Goal: Information Seeking & Learning: Find specific fact

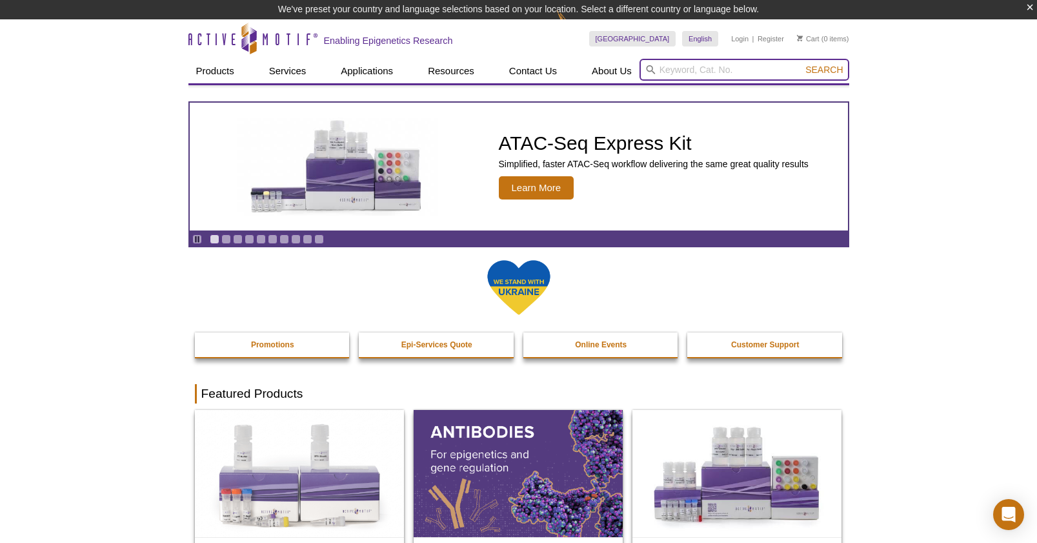
click at [682, 73] on input "search" at bounding box center [745, 70] width 210 height 22
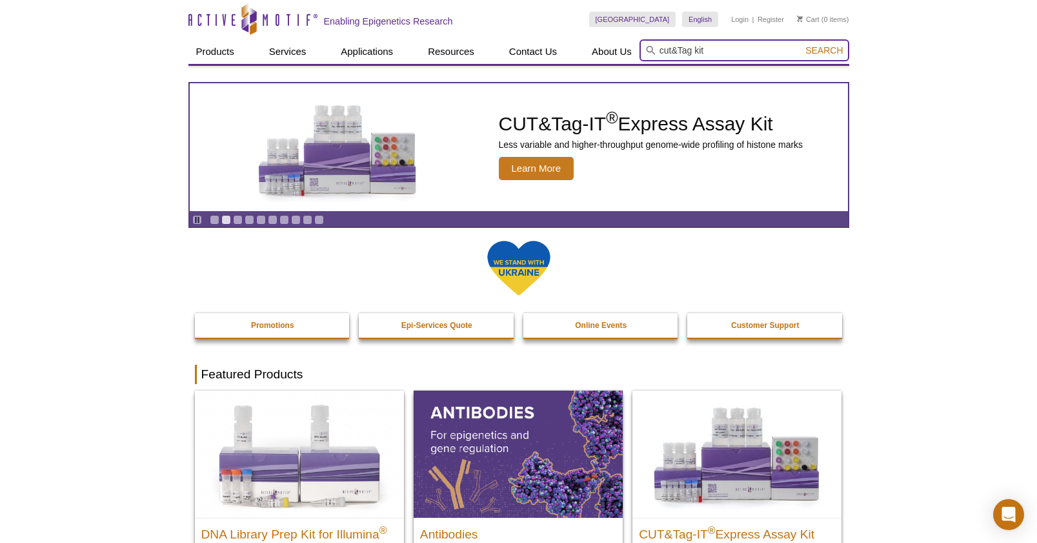
type input "cut&Tag kit"
click at [822, 48] on span "Search" at bounding box center [823, 50] width 37 height 10
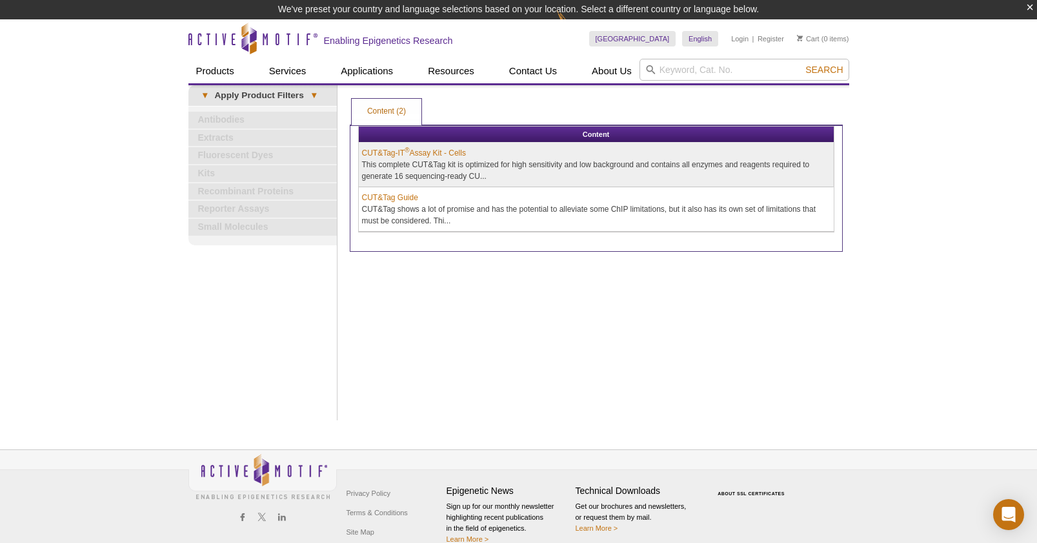
click at [435, 150] on link "CUT&Tag-IT ® Assay Kit - Cells" at bounding box center [414, 153] width 104 height 12
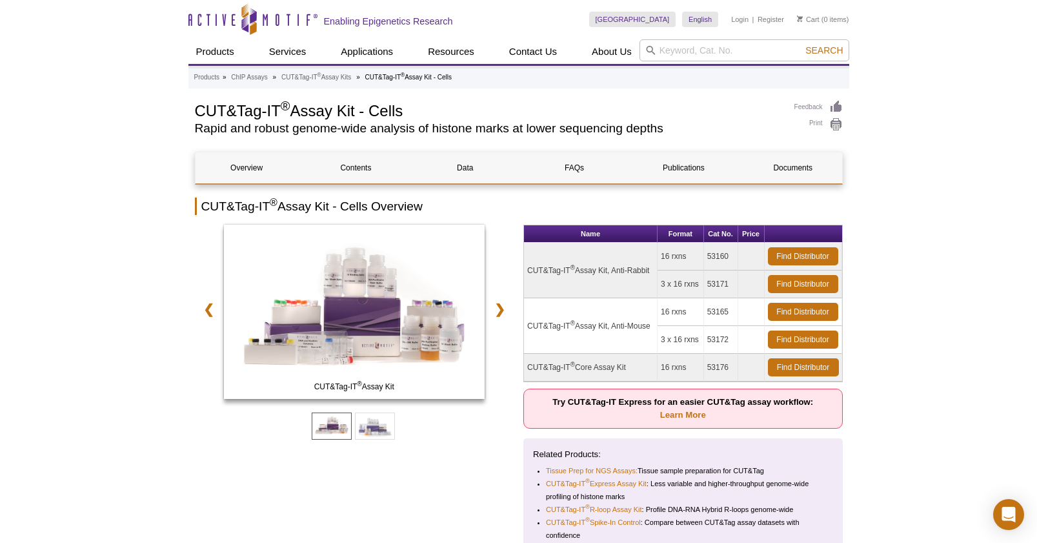
click at [571, 268] on sup "®" at bounding box center [573, 267] width 5 height 7
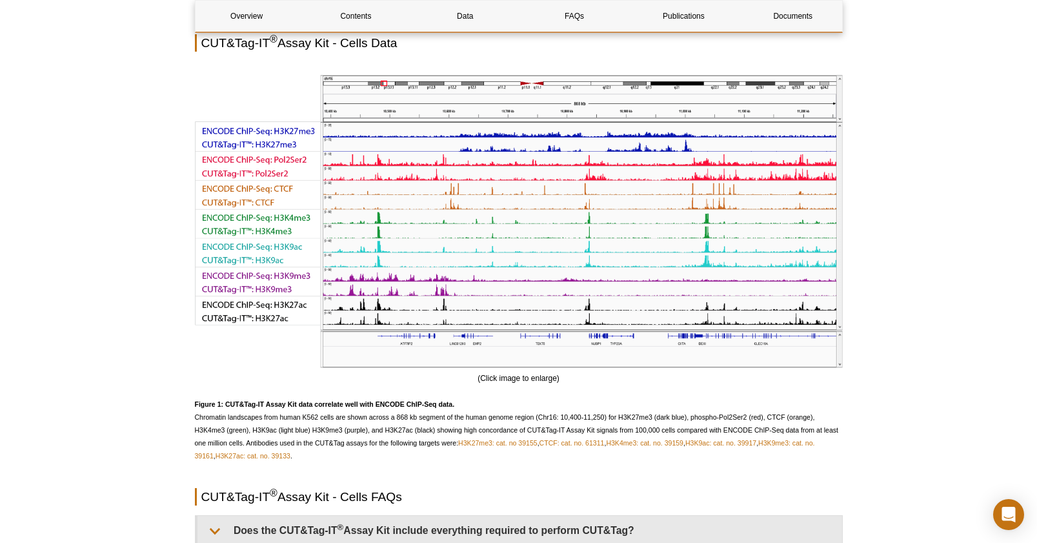
scroll to position [2674, 0]
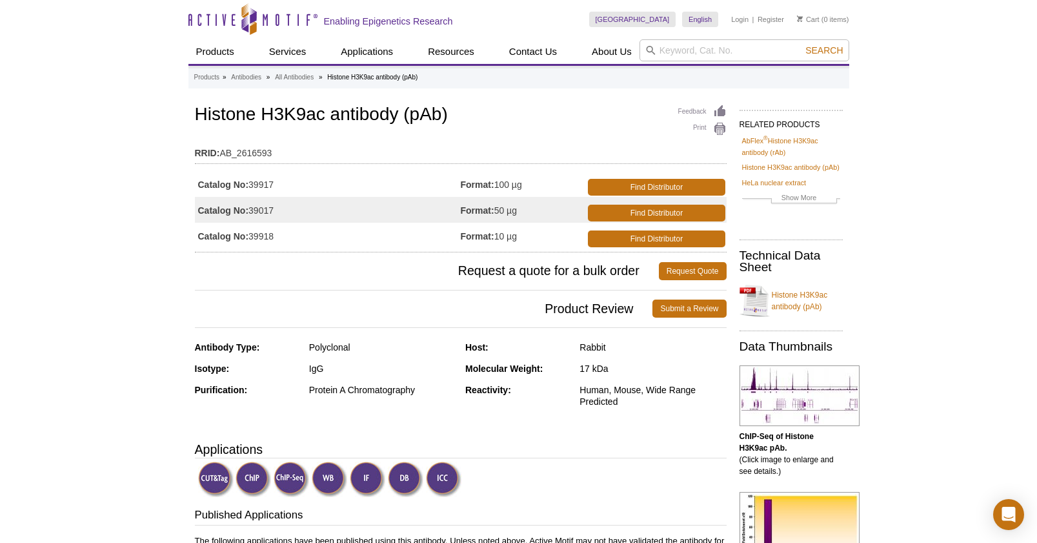
click at [245, 183] on strong "Catalog No:" at bounding box center [223, 185] width 51 height 12
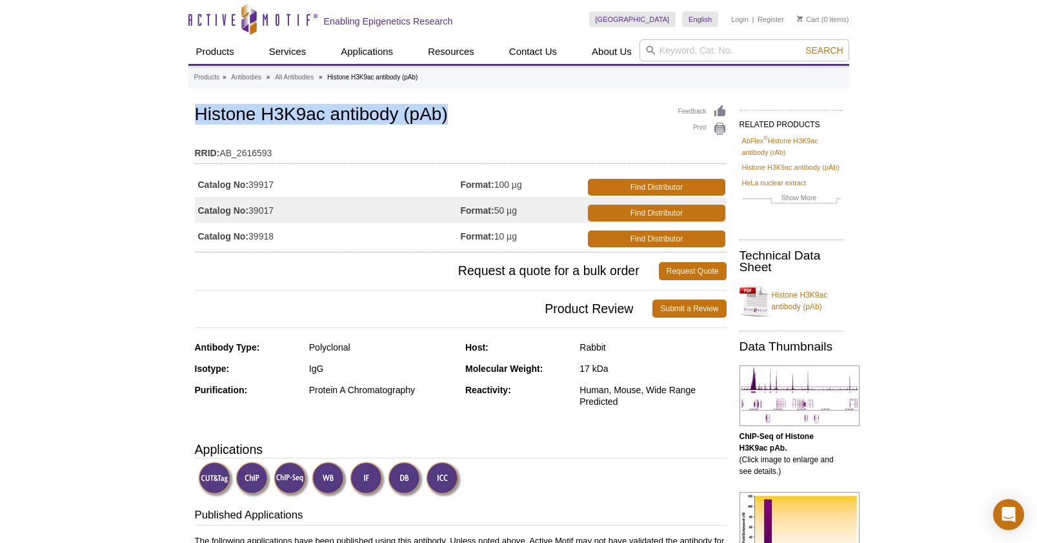
drag, startPoint x: 197, startPoint y: 113, endPoint x: 447, endPoint y: 111, distance: 249.1
click at [447, 111] on h1 "Histone H3K9ac antibody (pAb)" at bounding box center [461, 116] width 532 height 22
copy h1 "Histone H3K9ac antibody (pAb)"
